Goal: Find specific page/section: Find specific page/section

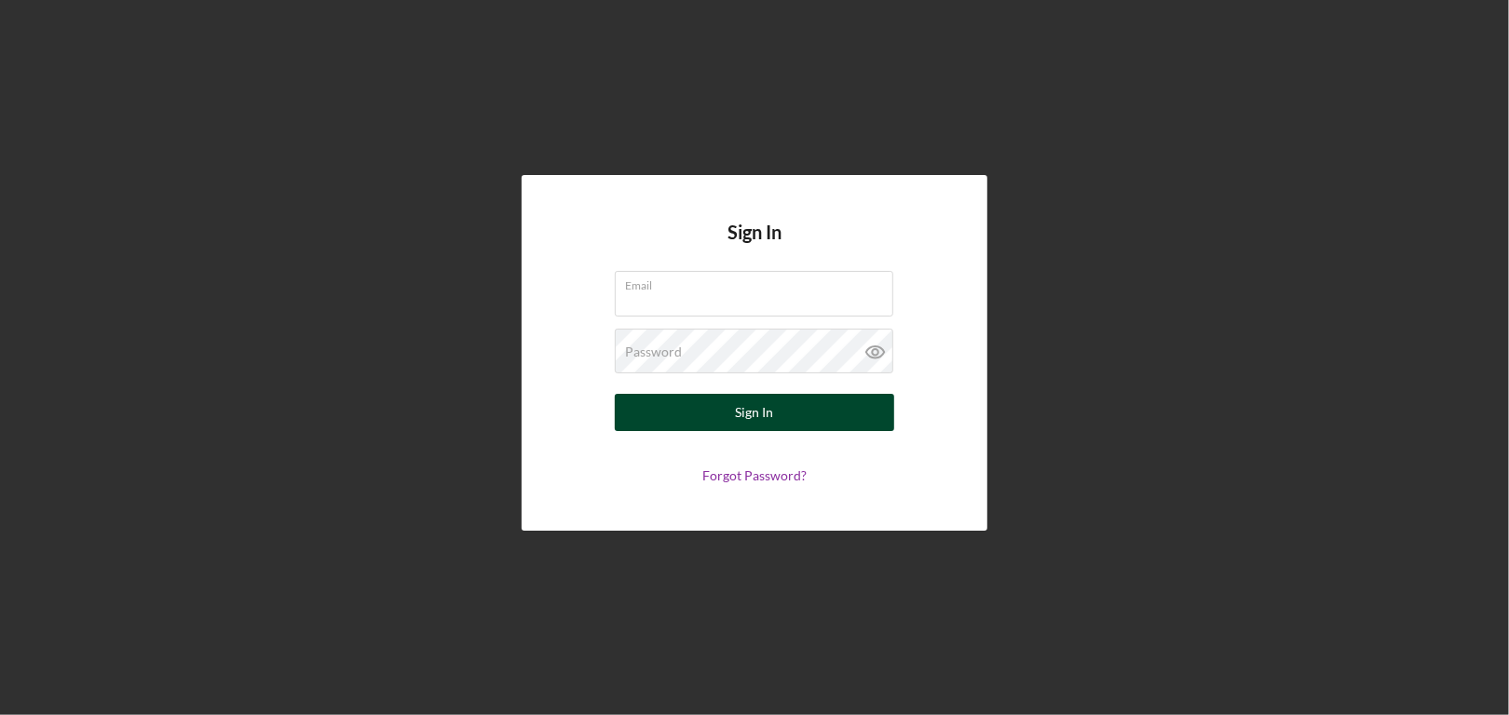
type input "[EMAIL_ADDRESS][DOMAIN_NAME]"
click at [804, 403] on button "Sign In" at bounding box center [754, 412] width 279 height 37
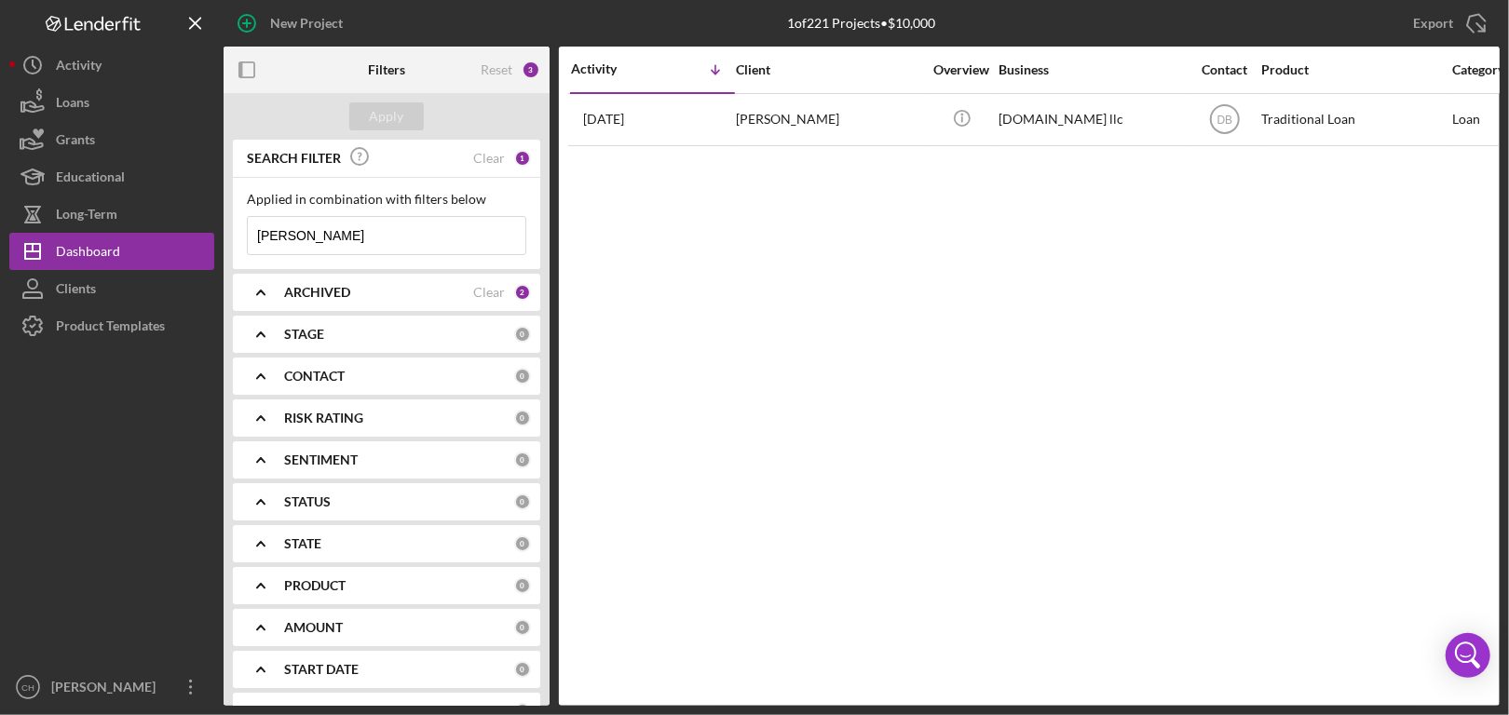
click at [309, 293] on b "ARCHIVED" at bounding box center [317, 292] width 66 height 15
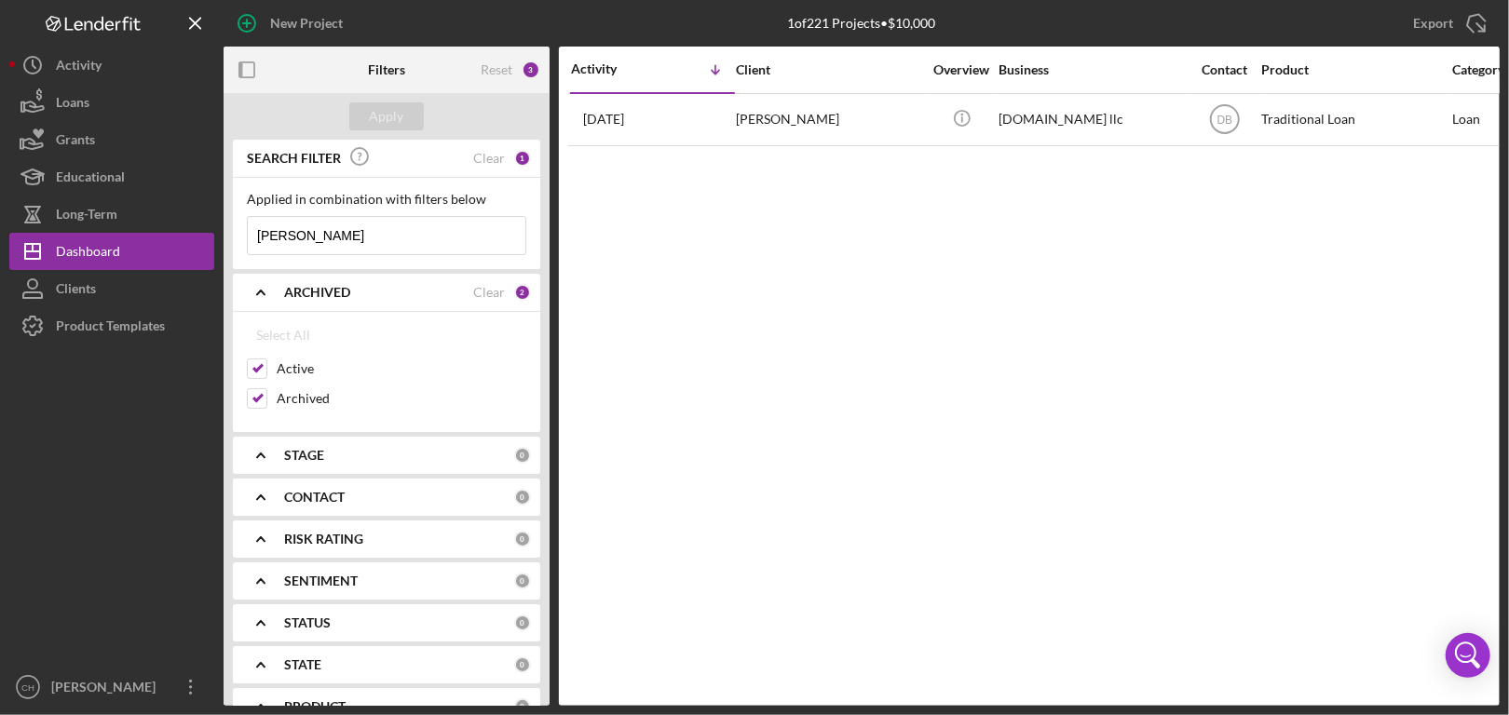
click at [309, 292] on b "ARCHIVED" at bounding box center [317, 292] width 66 height 15
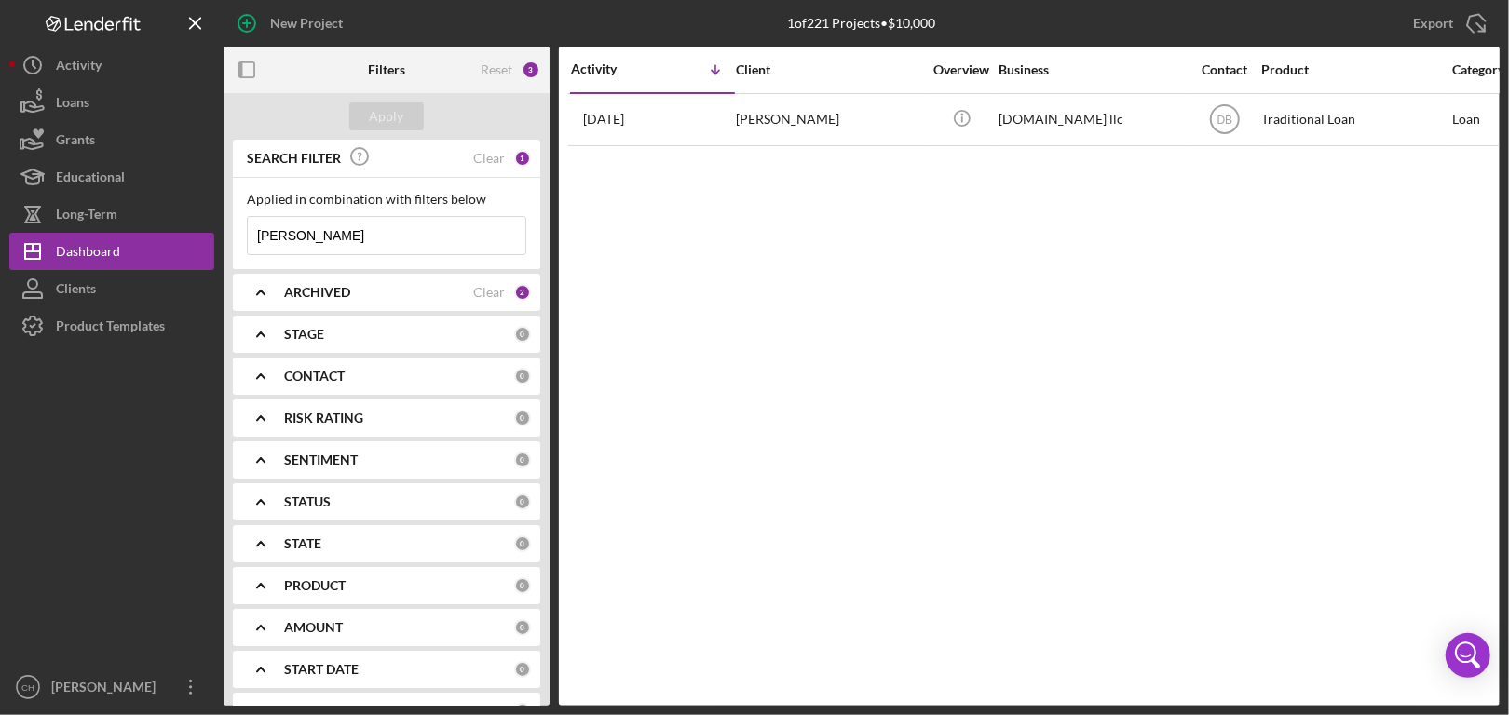
click at [504, 157] on div "SEARCH FILTER Clear 1" at bounding box center [386, 159] width 289 height 42
click at [483, 153] on div "Clear" at bounding box center [489, 158] width 32 height 15
click at [398, 296] on div "ARCHIVED" at bounding box center [378, 292] width 189 height 15
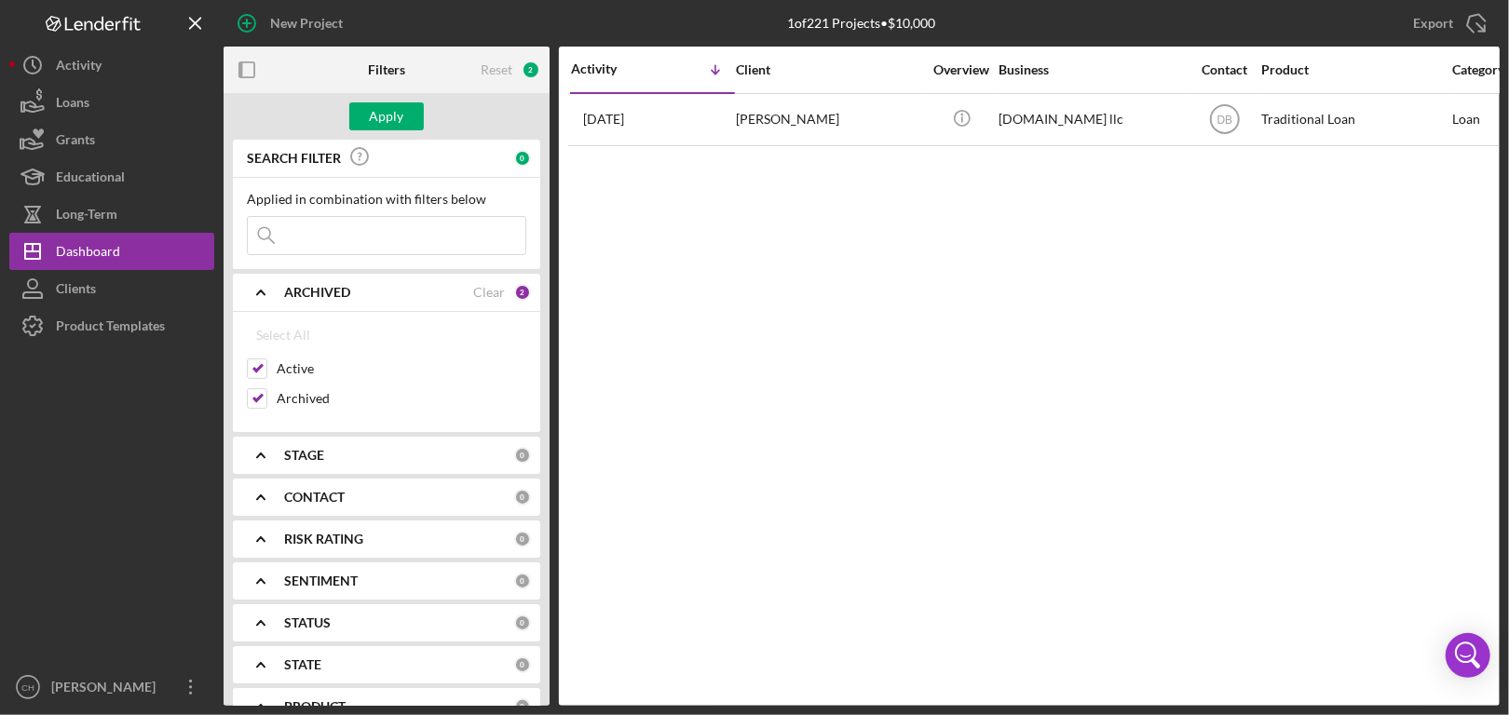
click at [398, 296] on div "ARCHIVED" at bounding box center [378, 292] width 189 height 15
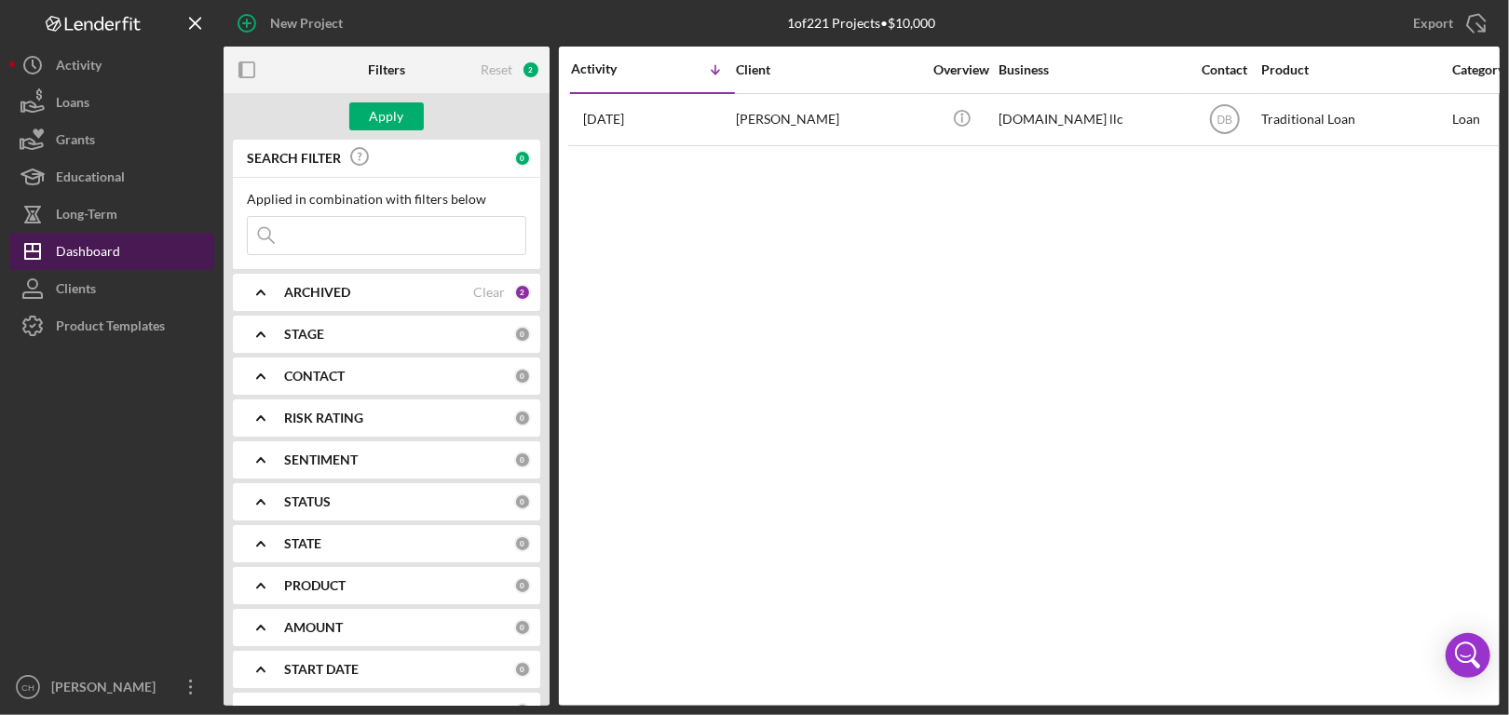
click at [92, 238] on div "Dashboard" at bounding box center [88, 254] width 64 height 42
click at [89, 245] on div "Dashboard" at bounding box center [88, 254] width 64 height 42
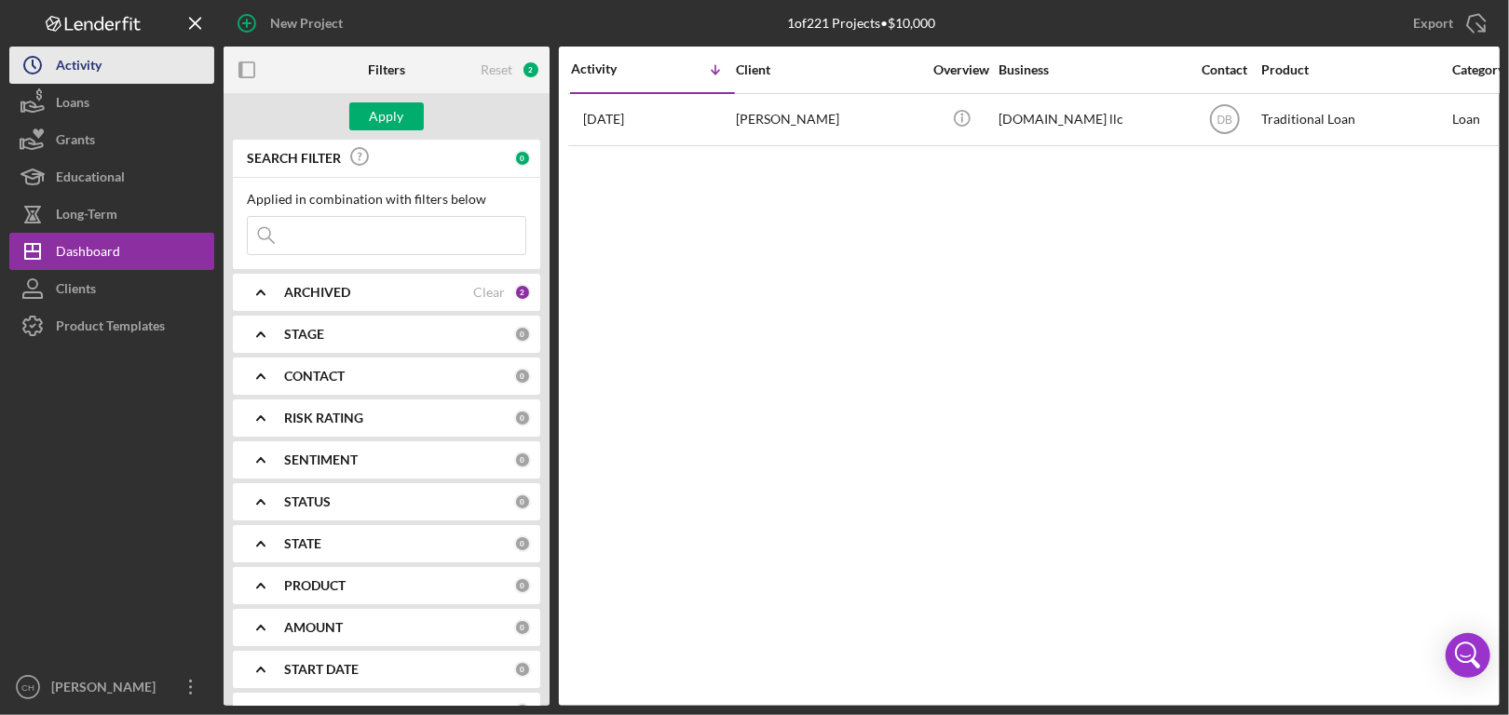
click at [94, 76] on div "Activity" at bounding box center [79, 68] width 46 height 42
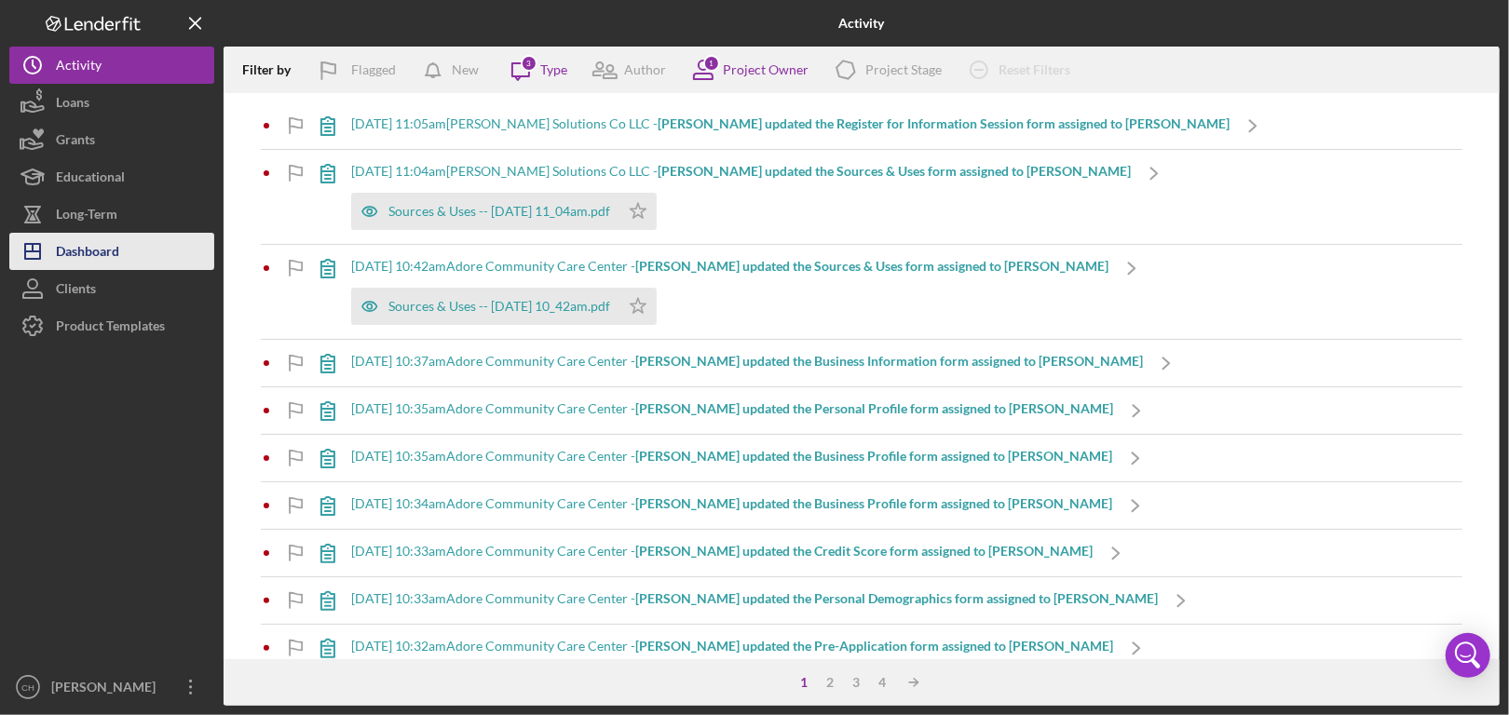
click at [82, 266] on div "Dashboard" at bounding box center [87, 254] width 63 height 42
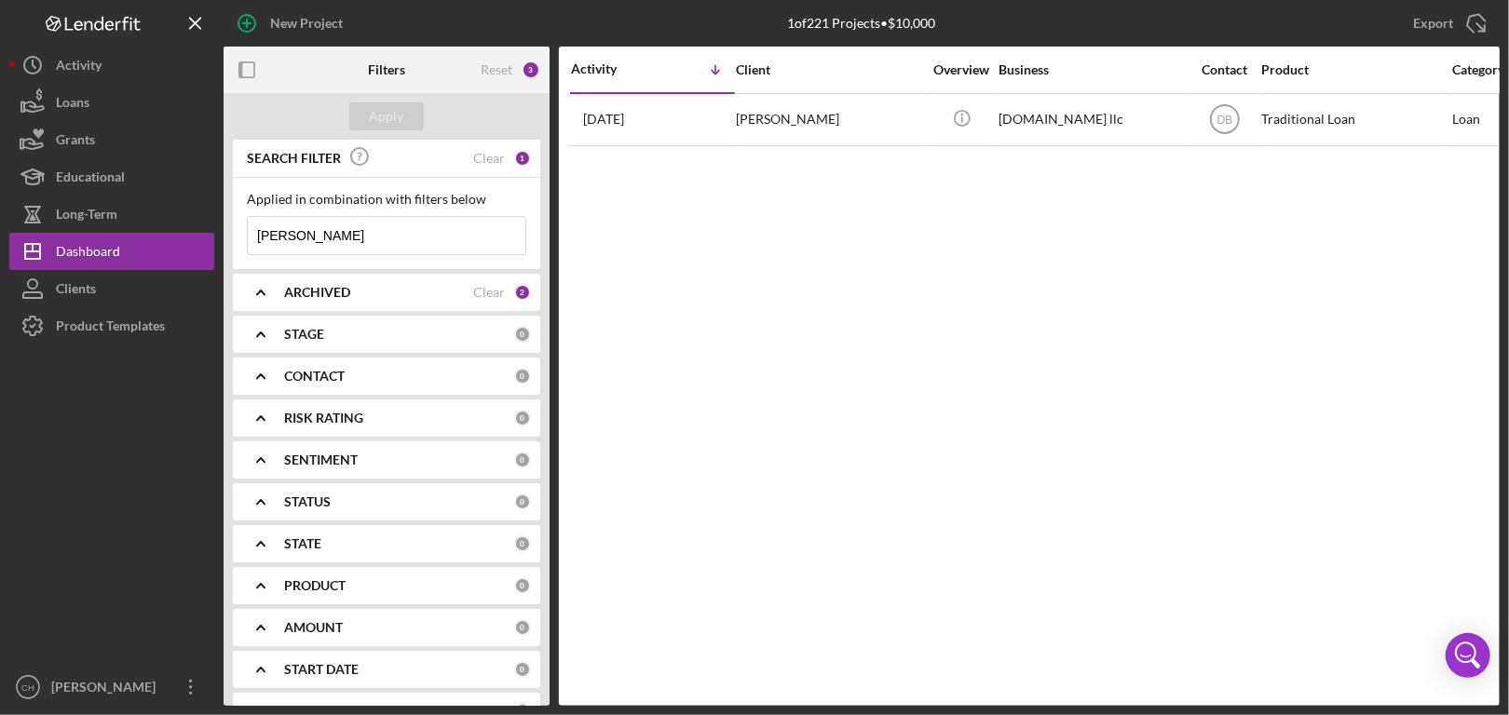
click at [516, 68] on div "Reset 3" at bounding box center [511, 70] width 60 height 47
click at [330, 231] on input "[PERSON_NAME]" at bounding box center [387, 235] width 278 height 37
click at [399, 121] on div "Apply" at bounding box center [387, 116] width 34 height 28
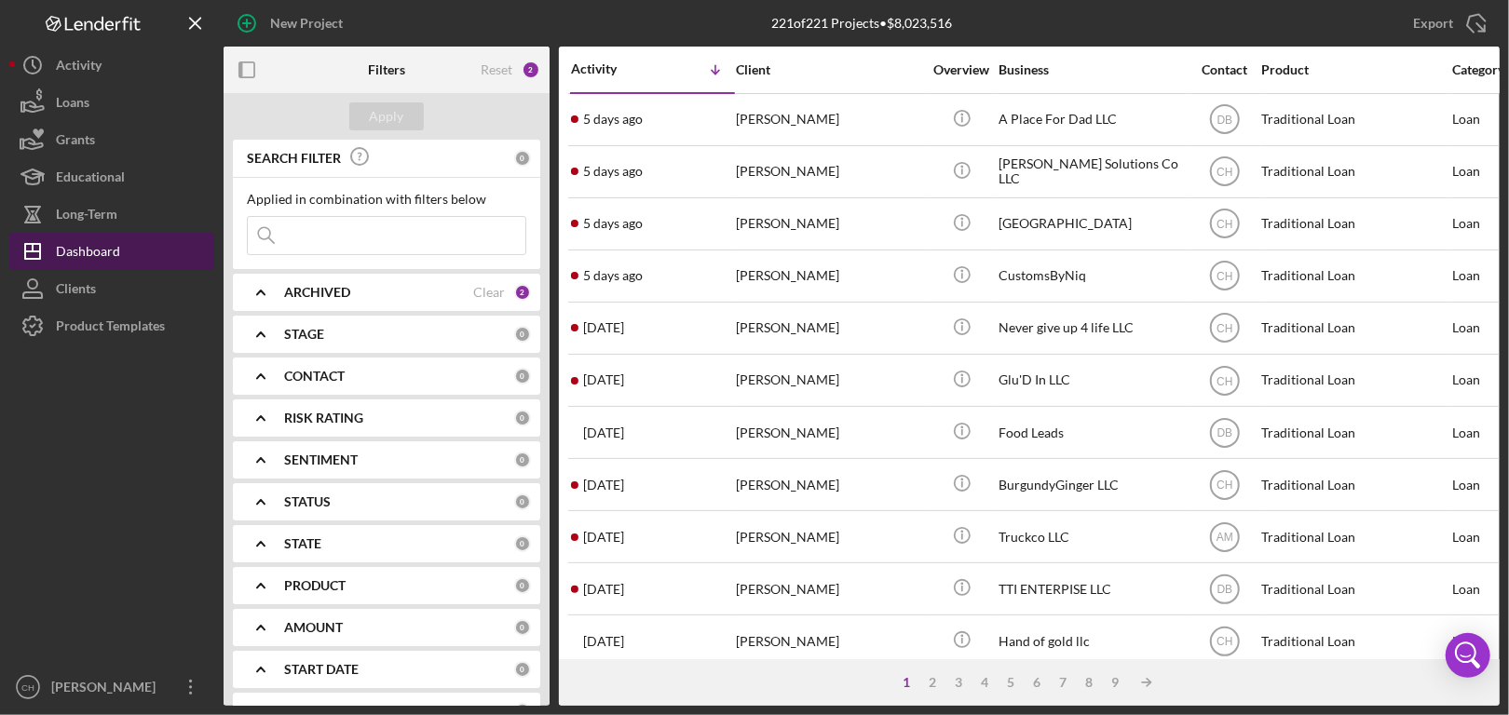
click at [88, 253] on div "Dashboard" at bounding box center [88, 254] width 64 height 42
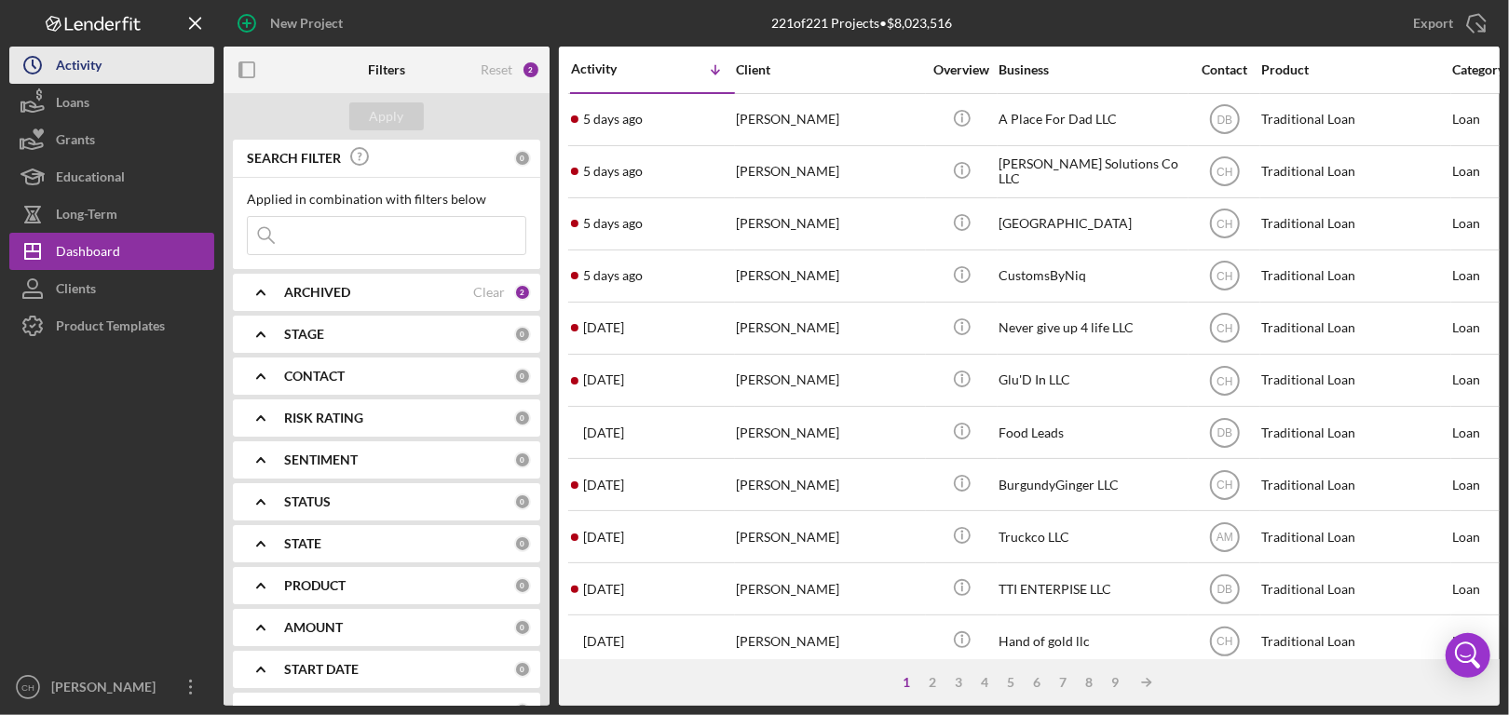
click at [92, 50] on div "Activity" at bounding box center [79, 68] width 46 height 42
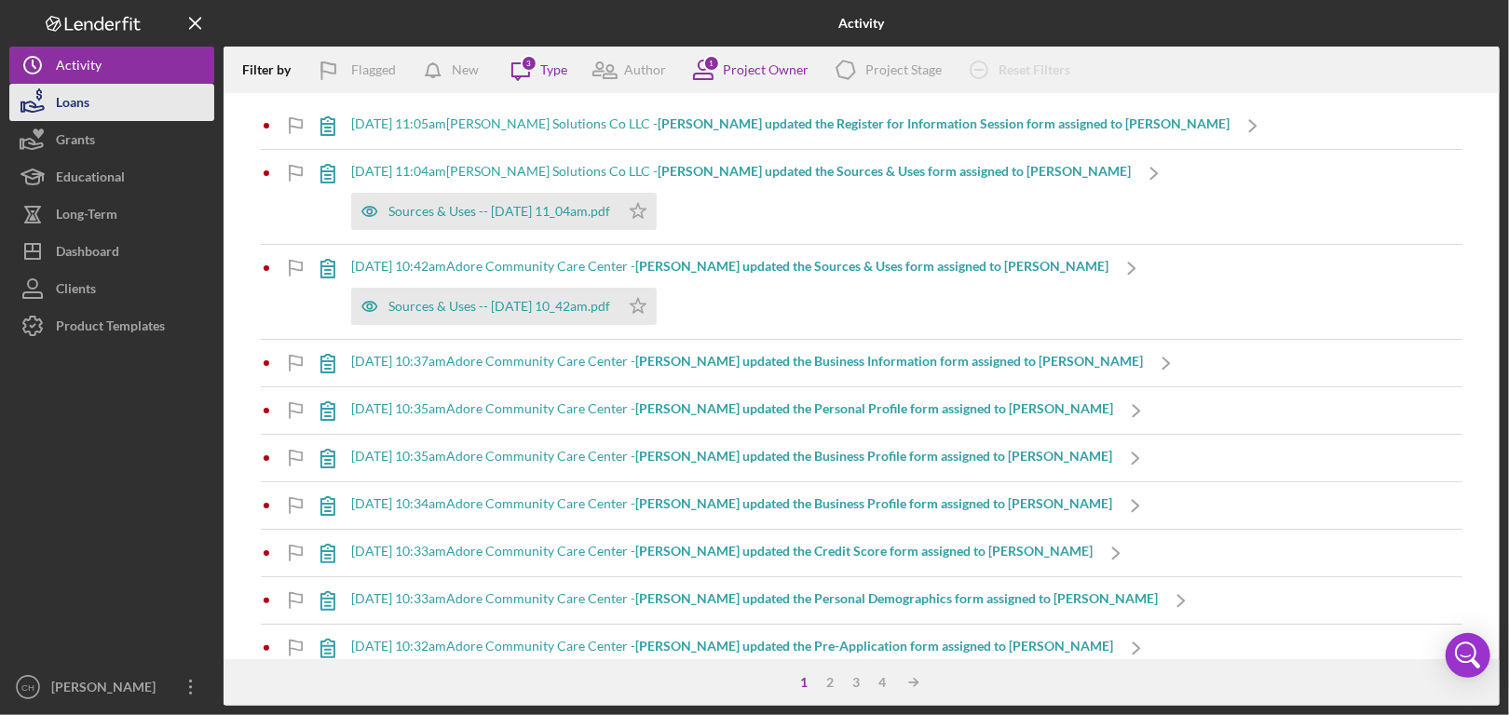
click at [68, 108] on div "Loans" at bounding box center [73, 105] width 34 height 42
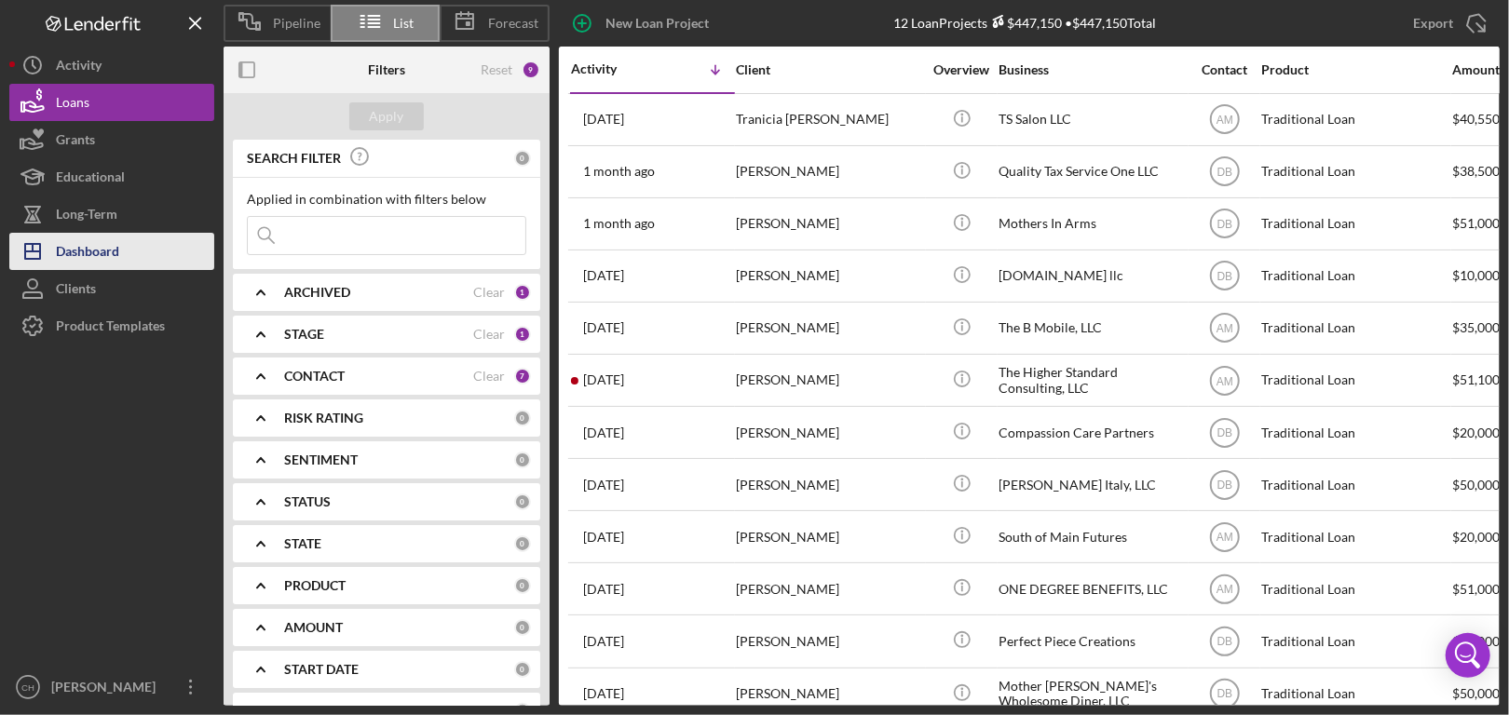
click at [71, 253] on div "Dashboard" at bounding box center [87, 254] width 63 height 42
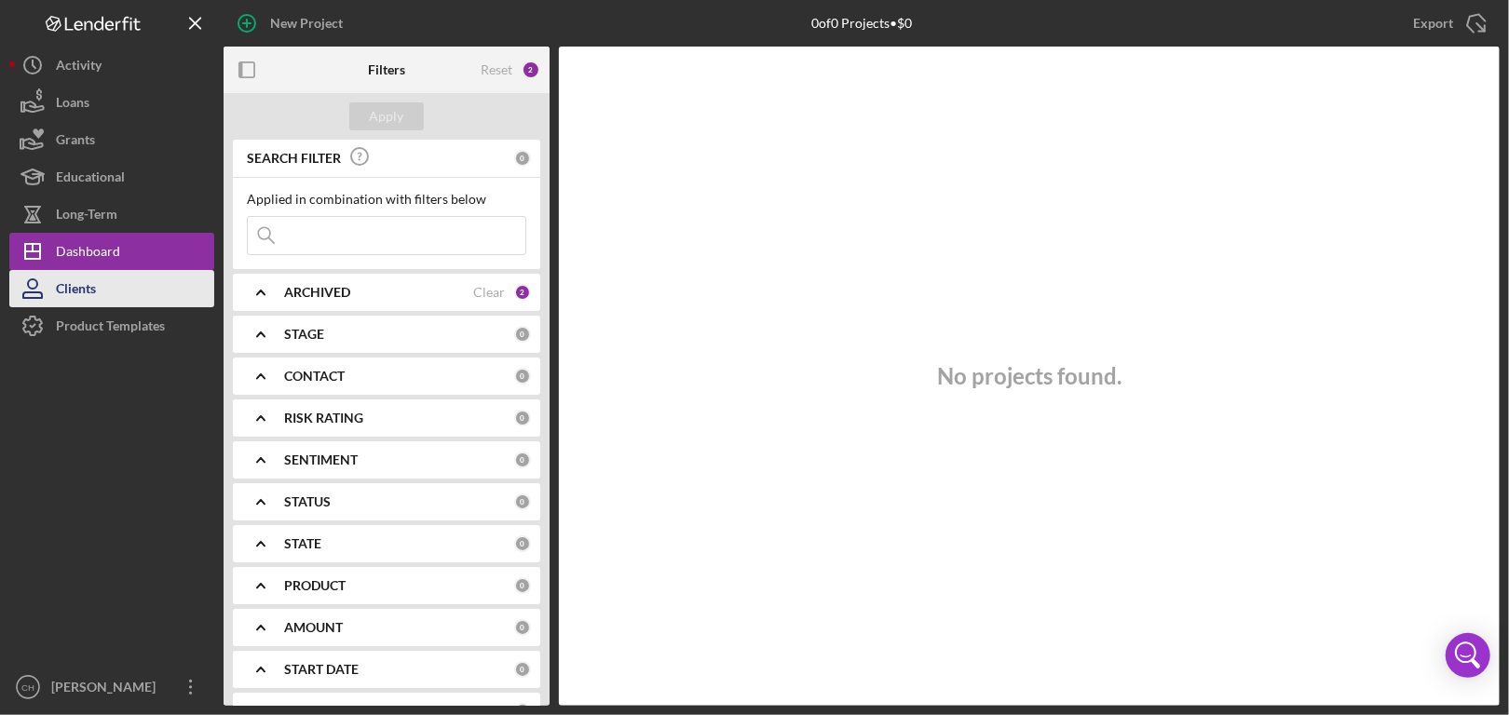
click at [71, 287] on div "Clients" at bounding box center [76, 291] width 40 height 42
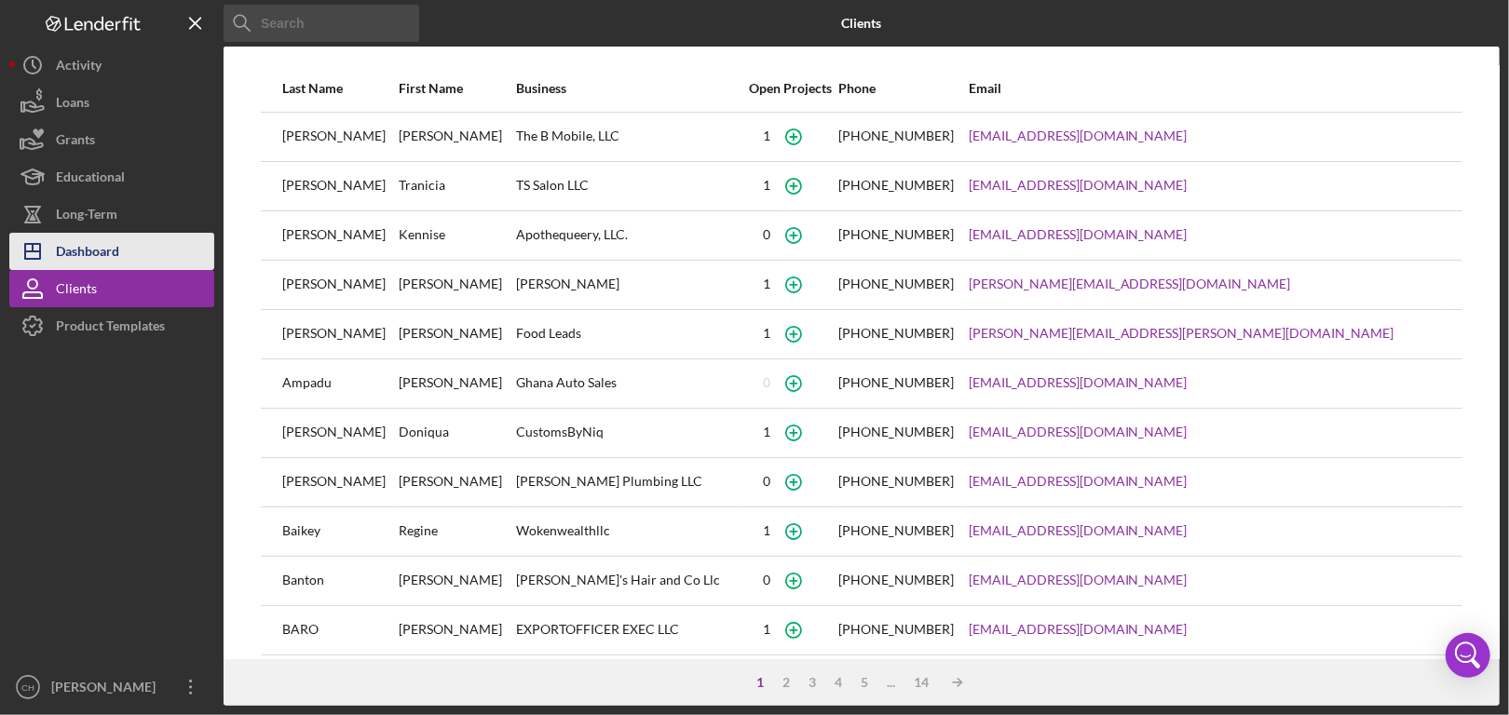
click at [63, 252] on div "Dashboard" at bounding box center [87, 254] width 63 height 42
